Goal: Task Accomplishment & Management: Manage account settings

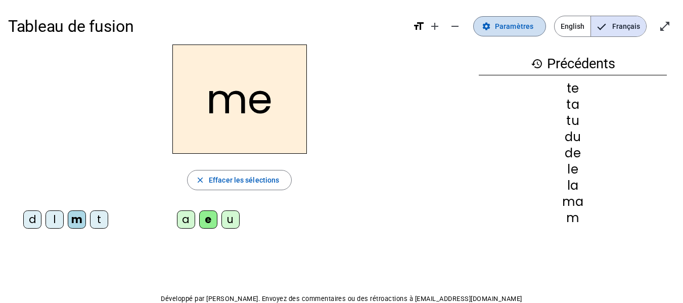
click at [516, 28] on span "Paramètres" at bounding box center [514, 26] width 38 height 12
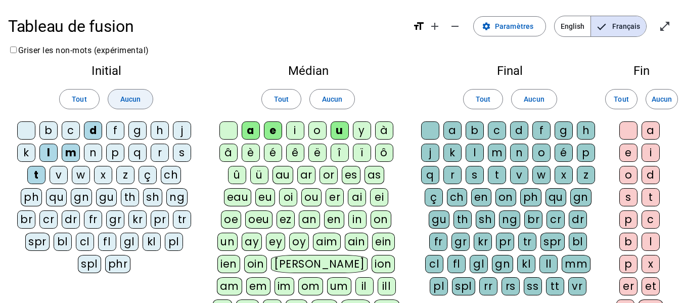
drag, startPoint x: 134, startPoint y: 98, endPoint x: 141, endPoint y: 96, distance: 7.4
click at [136, 98] on span "Aucun" at bounding box center [130, 99] width 20 height 12
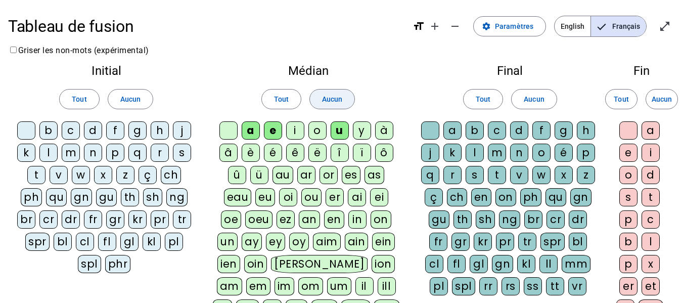
click at [340, 100] on span "Aucun" at bounding box center [332, 99] width 20 height 12
click at [45, 151] on div "l" at bounding box center [48, 153] width 18 height 18
drag, startPoint x: 251, startPoint y: 130, endPoint x: 340, endPoint y: 134, distance: 88.6
click at [252, 130] on div "a" at bounding box center [251, 130] width 18 height 18
click at [500, 130] on div "c" at bounding box center [497, 130] width 18 height 18
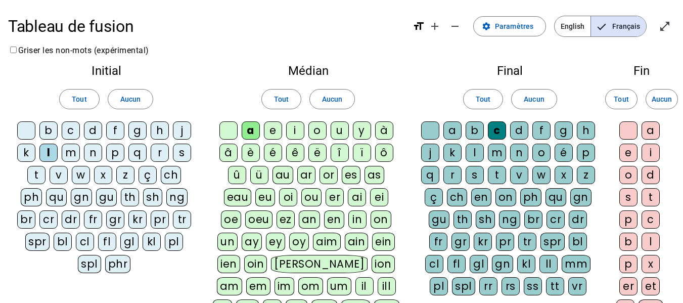
drag, startPoint x: 36, startPoint y: 175, endPoint x: 41, endPoint y: 173, distance: 6.1
click at [36, 175] on div "t" at bounding box center [36, 175] width 18 height 18
click at [272, 133] on div "e" at bounding box center [273, 130] width 18 height 18
click at [341, 131] on div "u" at bounding box center [340, 130] width 18 height 18
click at [95, 129] on div "d" at bounding box center [93, 130] width 18 height 18
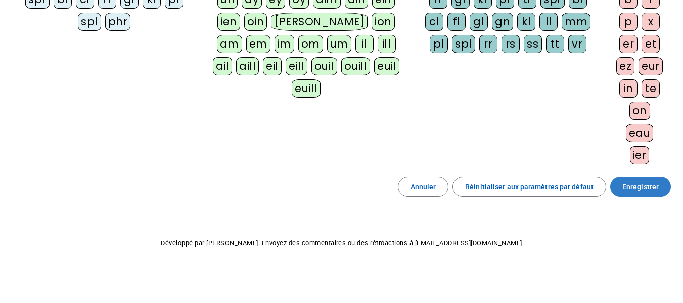
click at [642, 188] on span "Enregistrer" at bounding box center [640, 186] width 36 height 12
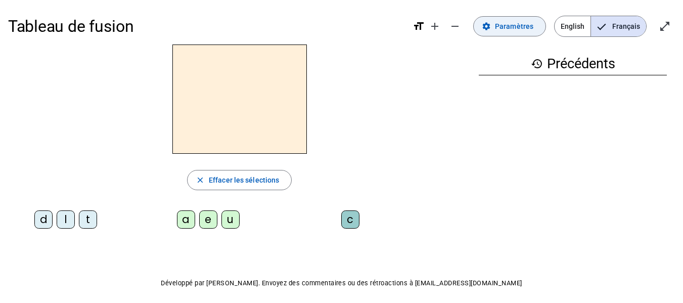
click at [524, 31] on span "Paramètres" at bounding box center [514, 26] width 38 height 12
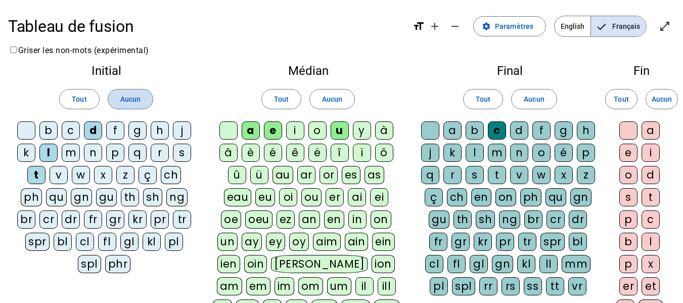
click at [142, 101] on span at bounding box center [130, 99] width 44 height 24
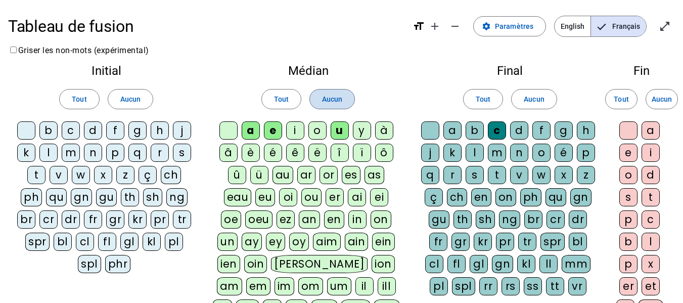
click at [334, 101] on span "Aucun" at bounding box center [332, 99] width 20 height 12
click at [181, 152] on div "s" at bounding box center [182, 153] width 18 height 18
click at [300, 130] on div "i" at bounding box center [295, 130] width 18 height 18
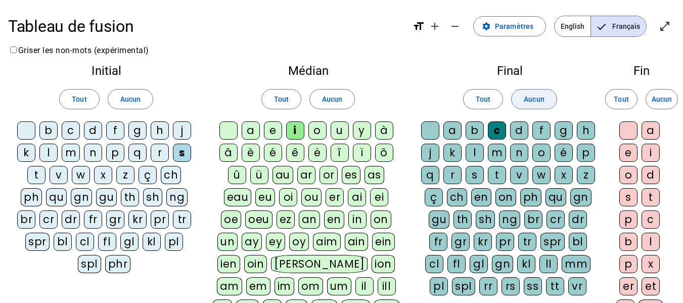
drag, startPoint x: 535, startPoint y: 96, endPoint x: 543, endPoint y: 94, distance: 8.7
click at [537, 95] on span "Aucun" at bounding box center [534, 99] width 20 height 12
drag, startPoint x: 470, startPoint y: 154, endPoint x: 535, endPoint y: 138, distance: 67.7
click at [470, 154] on div "l" at bounding box center [475, 153] width 18 height 18
click at [628, 178] on div "o" at bounding box center [628, 175] width 18 height 18
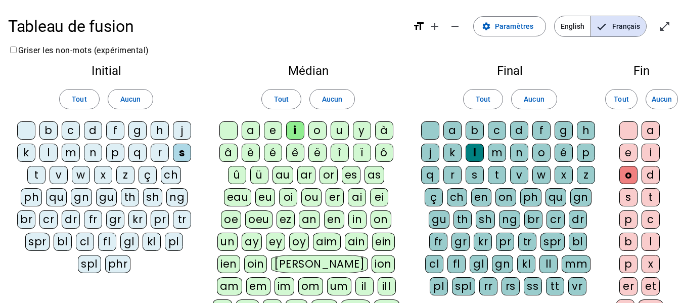
click at [632, 128] on div at bounding box center [628, 130] width 18 height 18
click at [430, 133] on div at bounding box center [430, 130] width 18 height 18
click at [250, 133] on div "a" at bounding box center [251, 130] width 18 height 18
click at [341, 129] on div "u" at bounding box center [340, 130] width 18 height 18
click at [35, 172] on div "t" at bounding box center [36, 175] width 18 height 18
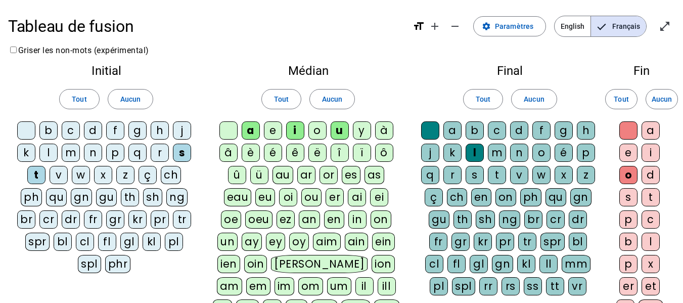
click at [96, 131] on div "d" at bounding box center [93, 130] width 18 height 18
click at [270, 132] on div "e" at bounding box center [273, 130] width 18 height 18
click at [75, 155] on div "m" at bounding box center [71, 153] width 18 height 18
click at [179, 131] on div "j" at bounding box center [182, 130] width 18 height 18
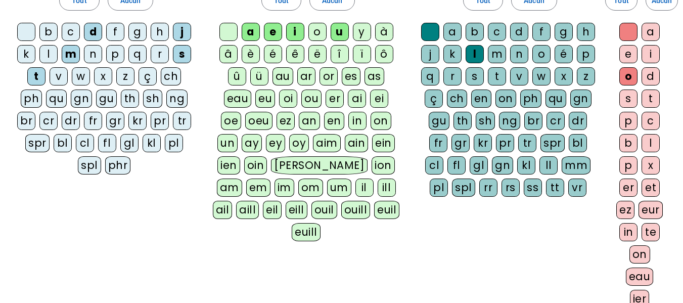
scroll to position [242, 0]
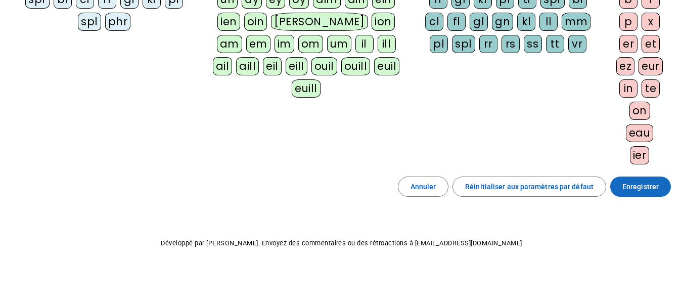
click at [634, 188] on span "Enregistrer" at bounding box center [640, 186] width 36 height 12
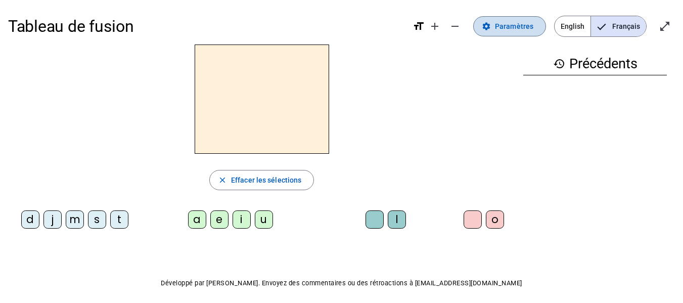
click at [518, 33] on span at bounding box center [510, 26] width 72 height 24
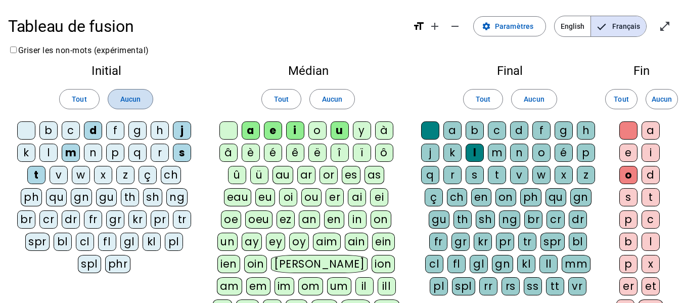
drag, startPoint x: 135, startPoint y: 105, endPoint x: 275, endPoint y: 108, distance: 139.1
click at [140, 105] on span "Aucun" at bounding box center [130, 99] width 20 height 12
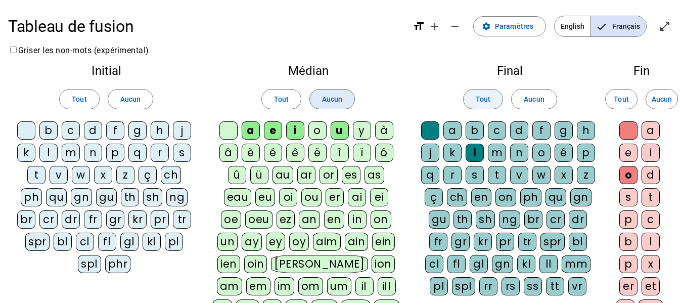
drag, startPoint x: 340, startPoint y: 104, endPoint x: 494, endPoint y: 102, distance: 153.7
click at [350, 103] on button "Aucun" at bounding box center [331, 99] width 45 height 20
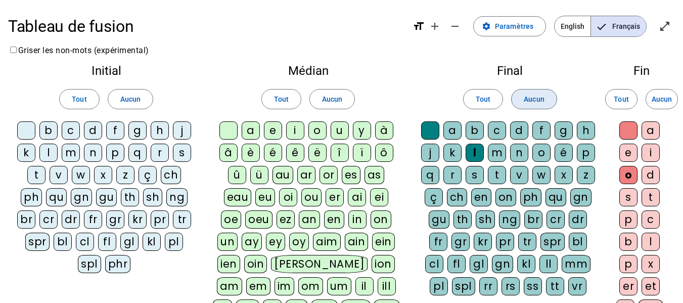
drag, startPoint x: 535, startPoint y: 99, endPoint x: 643, endPoint y: 95, distance: 108.2
click at [540, 99] on span "Aucun" at bounding box center [534, 99] width 20 height 12
drag, startPoint x: 665, startPoint y: 97, endPoint x: 678, endPoint y: 98, distance: 13.2
click at [667, 96] on span "Aucun" at bounding box center [662, 99] width 20 height 12
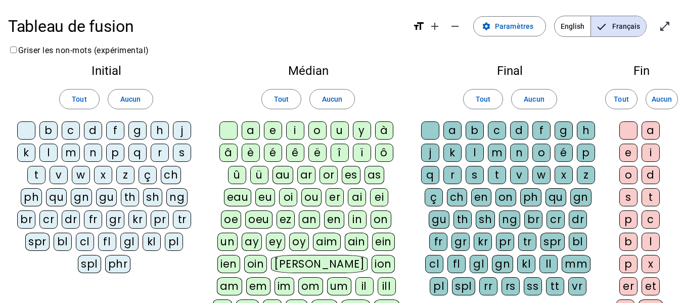
click at [69, 149] on div "m" at bounding box center [71, 153] width 18 height 18
click at [251, 135] on div "a" at bounding box center [251, 130] width 18 height 18
click at [472, 151] on div "l" at bounding box center [475, 153] width 18 height 18
click at [297, 133] on div "i" at bounding box center [295, 130] width 18 height 18
click at [185, 152] on div "s" at bounding box center [182, 153] width 18 height 18
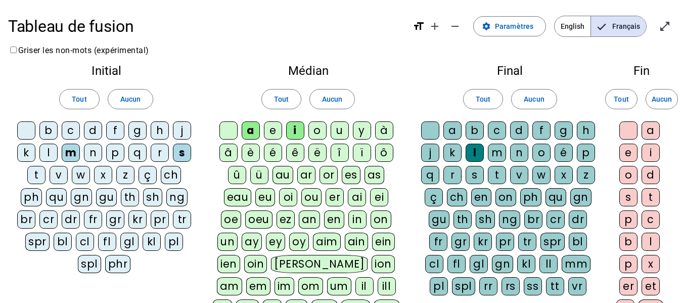
click at [430, 131] on div at bounding box center [430, 130] width 18 height 18
click at [342, 129] on div "u" at bounding box center [340, 130] width 18 height 18
click at [98, 129] on div "d" at bounding box center [93, 130] width 18 height 18
click at [454, 175] on div "r" at bounding box center [452, 175] width 18 height 18
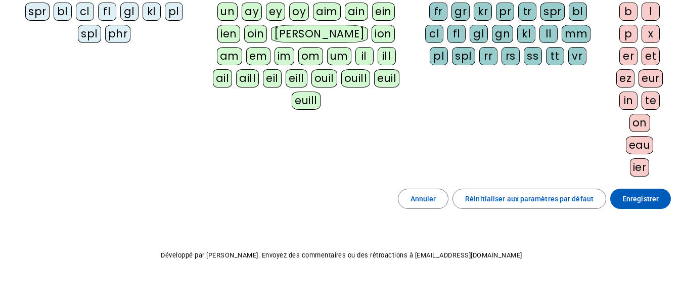
scroll to position [242, 0]
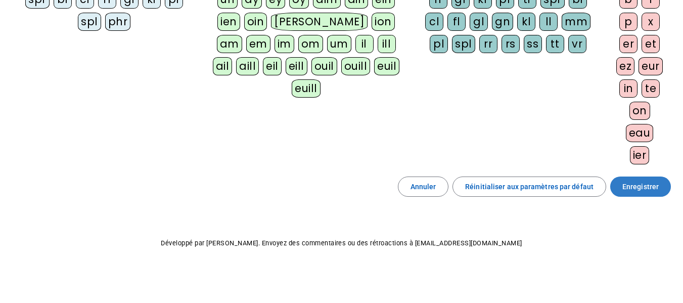
click at [623, 190] on span "Enregistrer" at bounding box center [640, 186] width 36 height 12
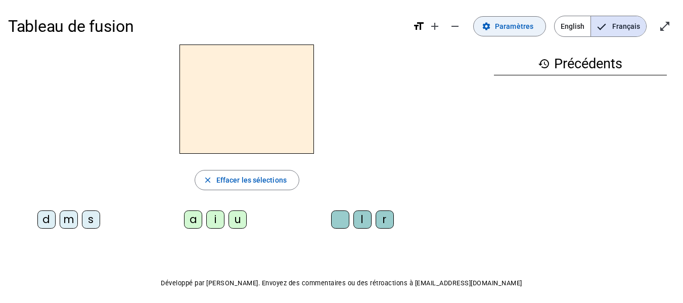
click at [532, 28] on span "Paramètres" at bounding box center [514, 26] width 38 height 12
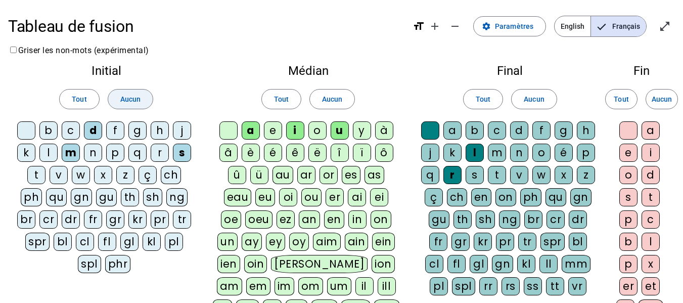
click at [140, 104] on span "Aucun" at bounding box center [130, 99] width 20 height 12
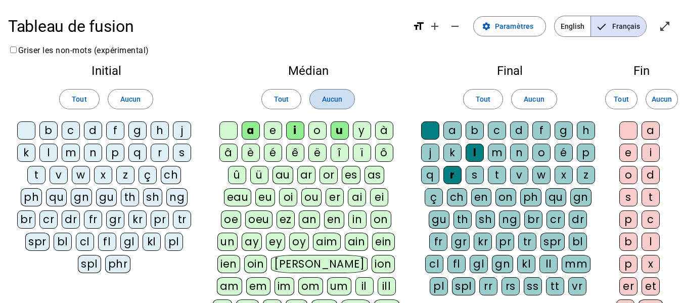
click at [329, 103] on span "Aucun" at bounding box center [332, 99] width 20 height 12
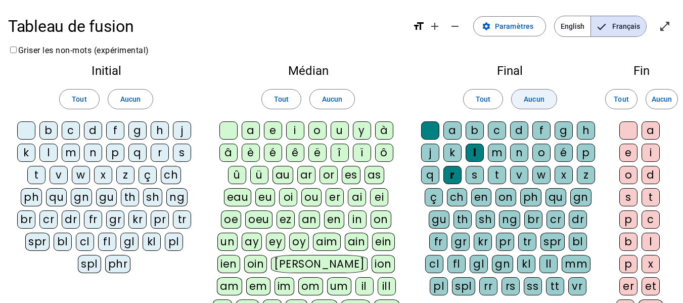
click at [544, 93] on button "Aucun" at bounding box center [533, 99] width 45 height 20
click at [73, 155] on div "m" at bounding box center [71, 153] width 18 height 18
click at [252, 134] on div "a" at bounding box center [251, 130] width 18 height 18
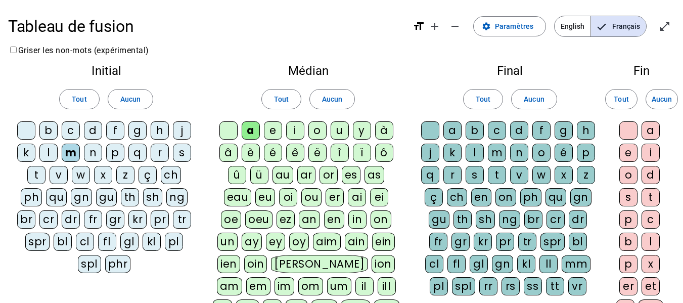
click at [476, 154] on div "l" at bounding box center [475, 153] width 18 height 18
click at [290, 123] on div "i" at bounding box center [295, 130] width 18 height 18
click at [183, 153] on div "s" at bounding box center [182, 153] width 18 height 18
click at [427, 132] on div at bounding box center [430, 130] width 18 height 18
click at [94, 154] on div "n" at bounding box center [93, 153] width 18 height 18
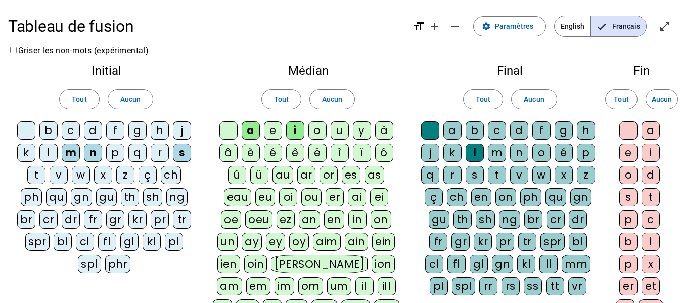
click at [274, 130] on div "e" at bounding box center [273, 130] width 18 height 18
click at [340, 129] on div "u" at bounding box center [340, 130] width 18 height 18
click at [53, 156] on div "l" at bounding box center [48, 153] width 18 height 18
click at [94, 134] on div "d" at bounding box center [93, 130] width 18 height 18
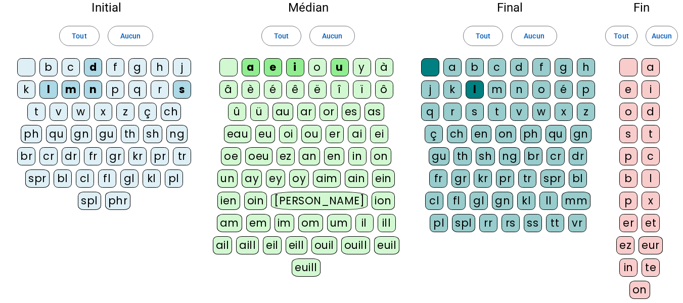
scroll to position [242, 0]
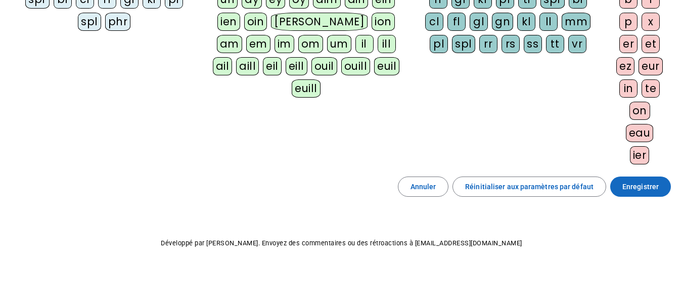
click at [646, 188] on span "Enregistrer" at bounding box center [640, 186] width 36 height 12
